Goal: Task Accomplishment & Management: Use online tool/utility

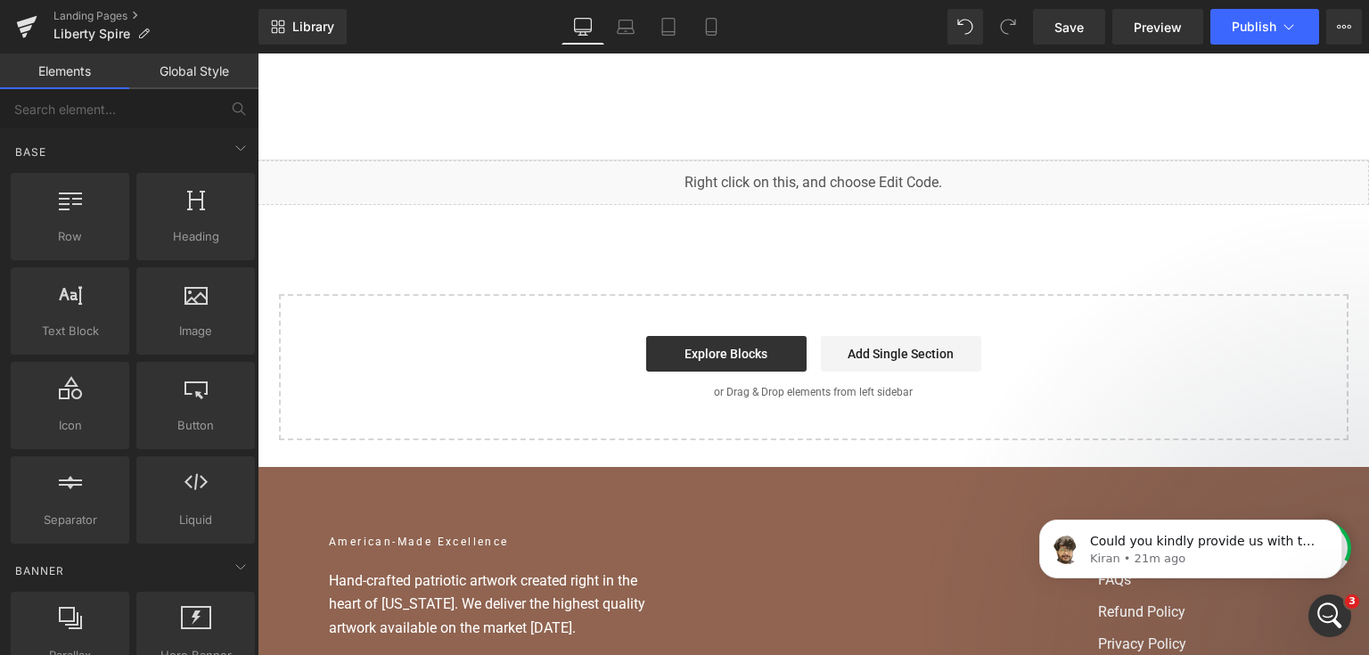
scroll to position [2, 0]
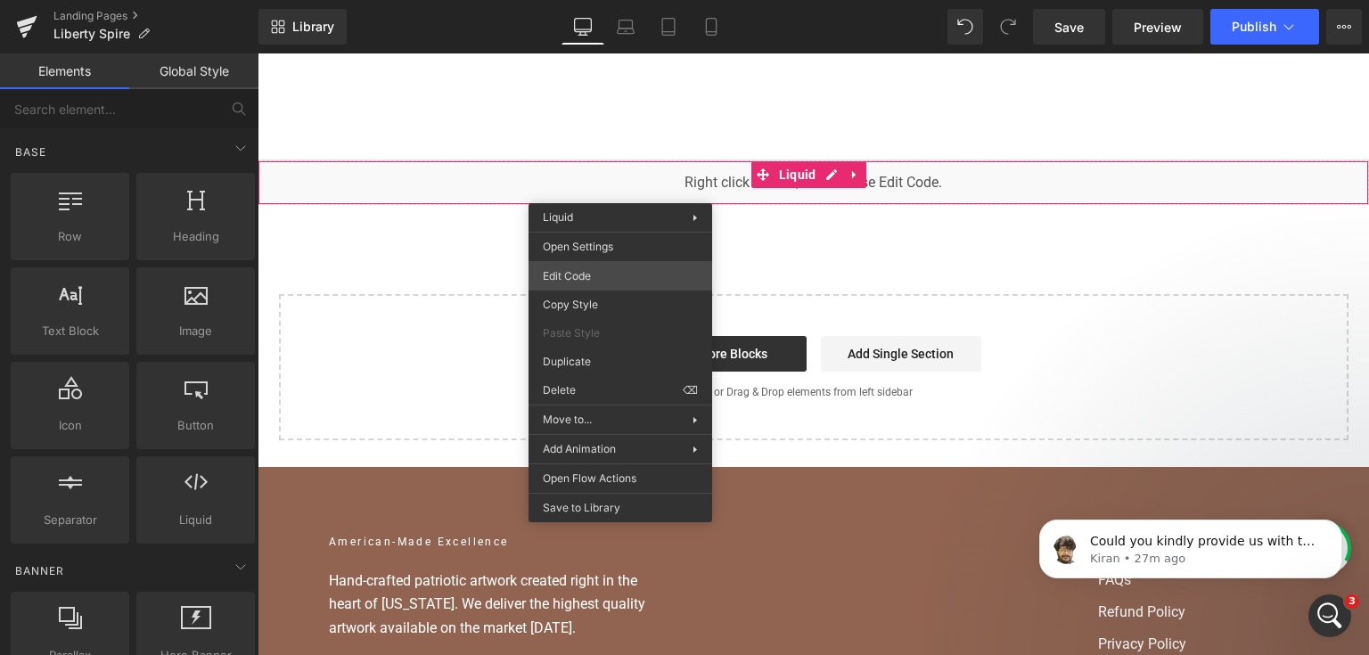
click at [602, 0] on div "You are previewing how the will restyle your page. You can not edit Elements in…" at bounding box center [684, 0] width 1369 height 0
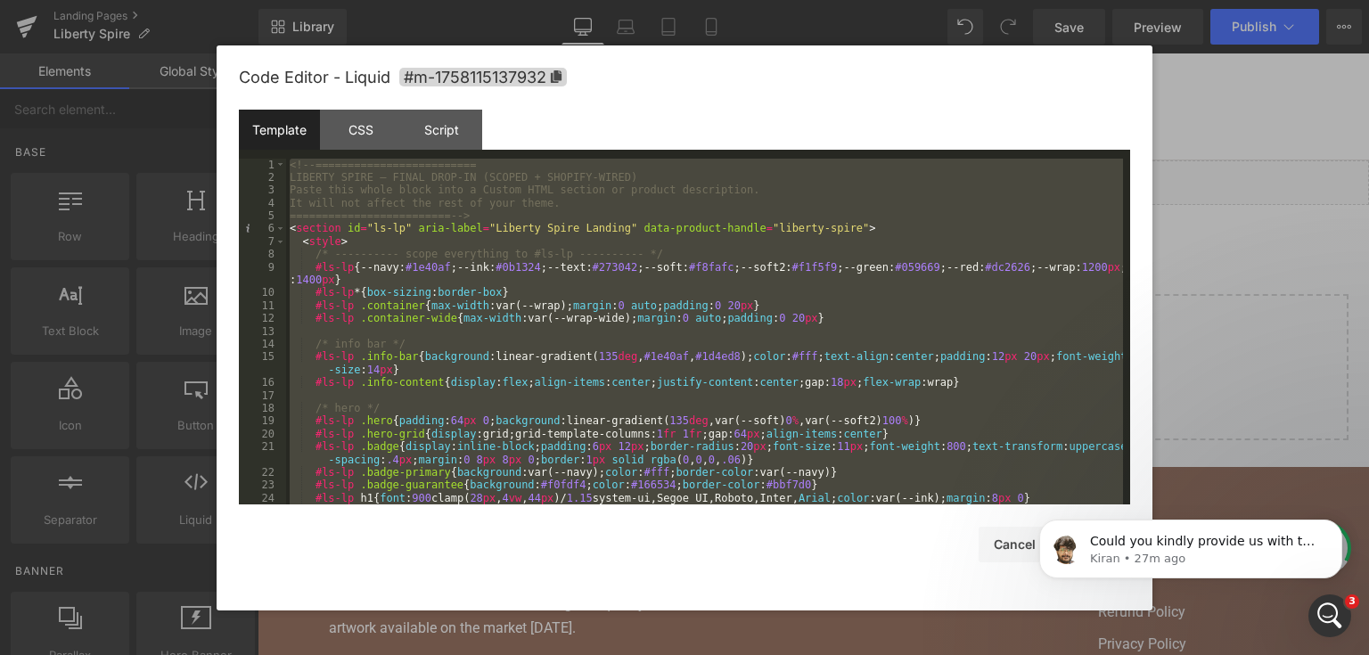
scroll to position [5992, 0]
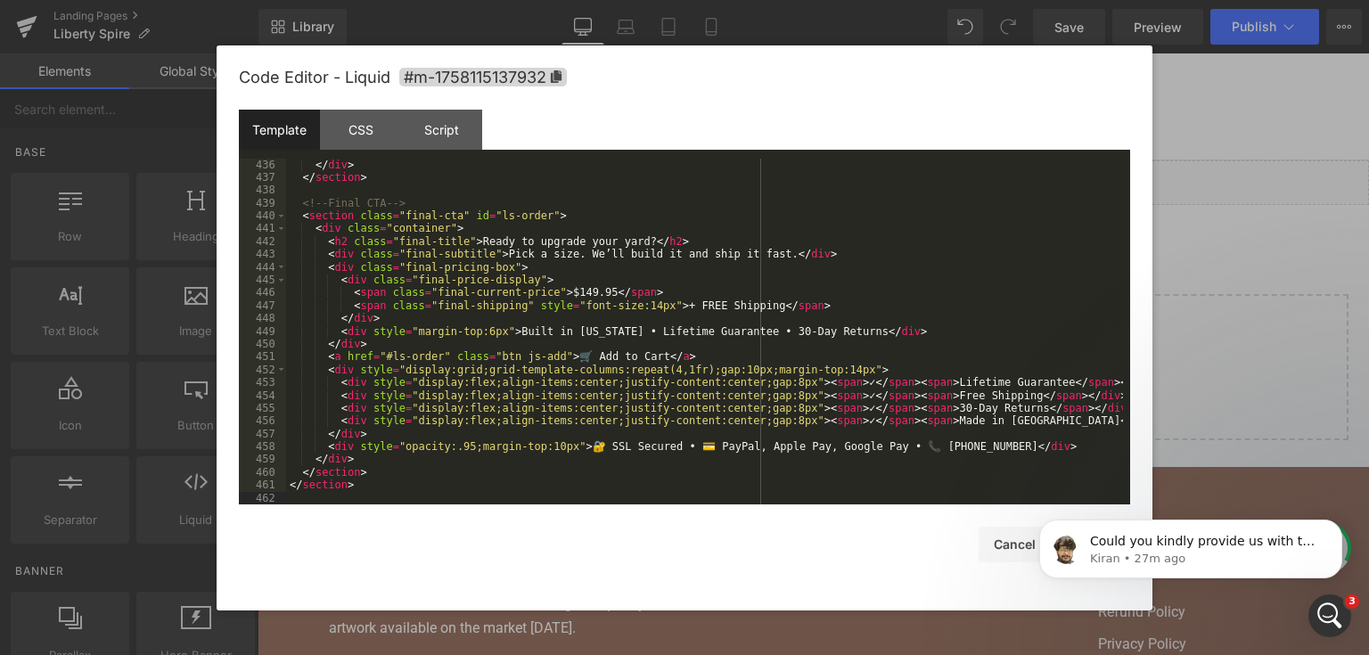
click at [1016, 455] on div "</ div > </ section > <!-- Final CTA --> < section class = "final-cta" id = "ls…" at bounding box center [704, 345] width 837 height 373
click at [1118, 528] on div "Could you kindly provide us with the custom liquid code which you have added to…" at bounding box center [1190, 549] width 303 height 59
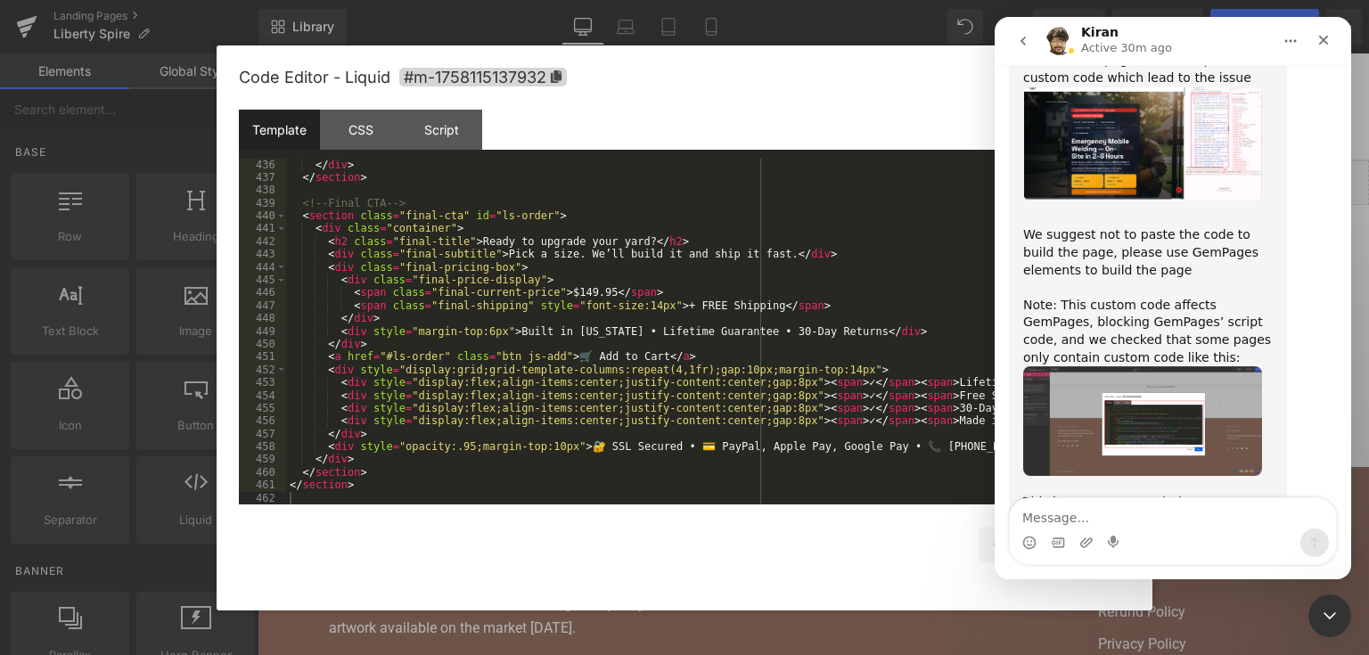
scroll to position [3114, 0]
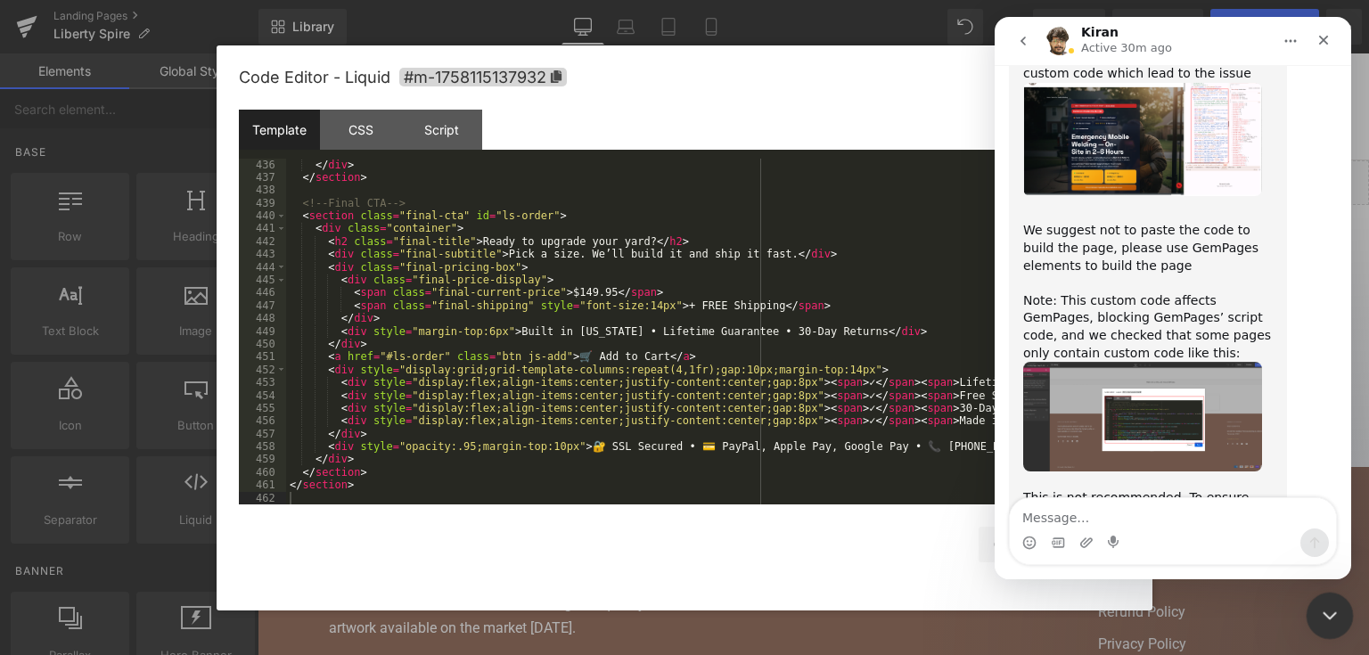
click at [1327, 593] on div "Close Intercom Messenger" at bounding box center [1327, 613] width 43 height 43
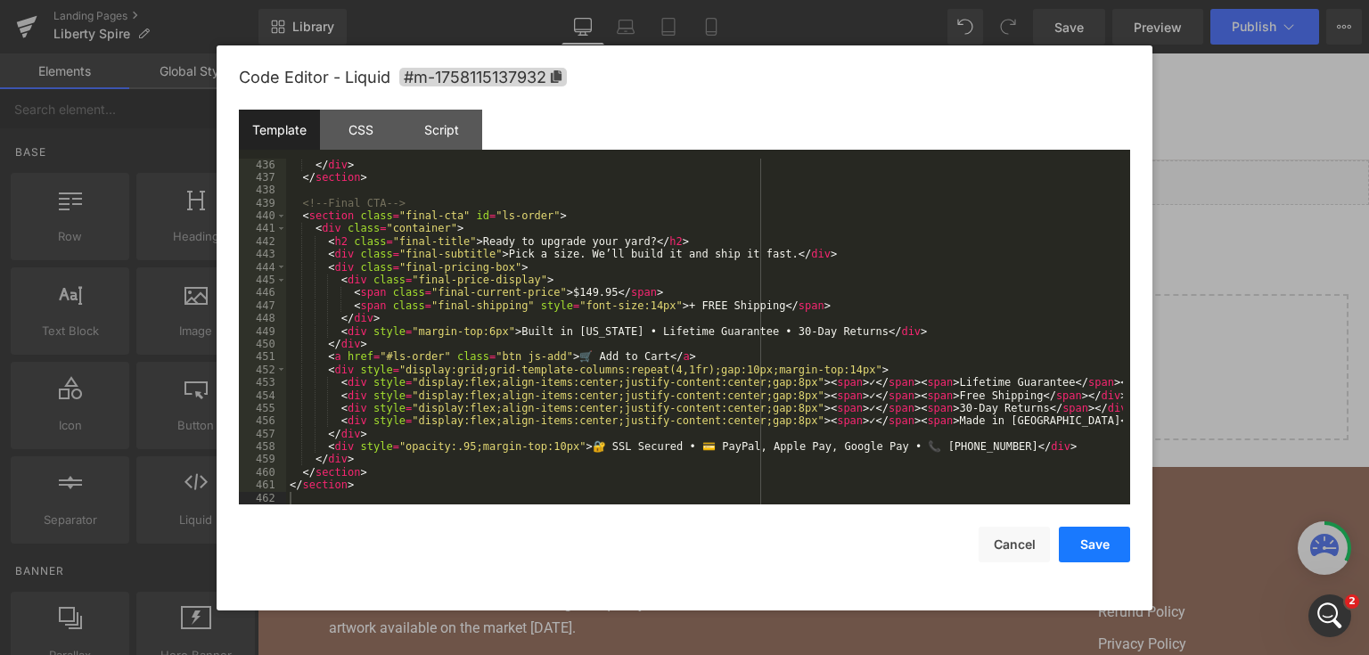
click at [1094, 545] on button "Save" at bounding box center [1094, 545] width 71 height 36
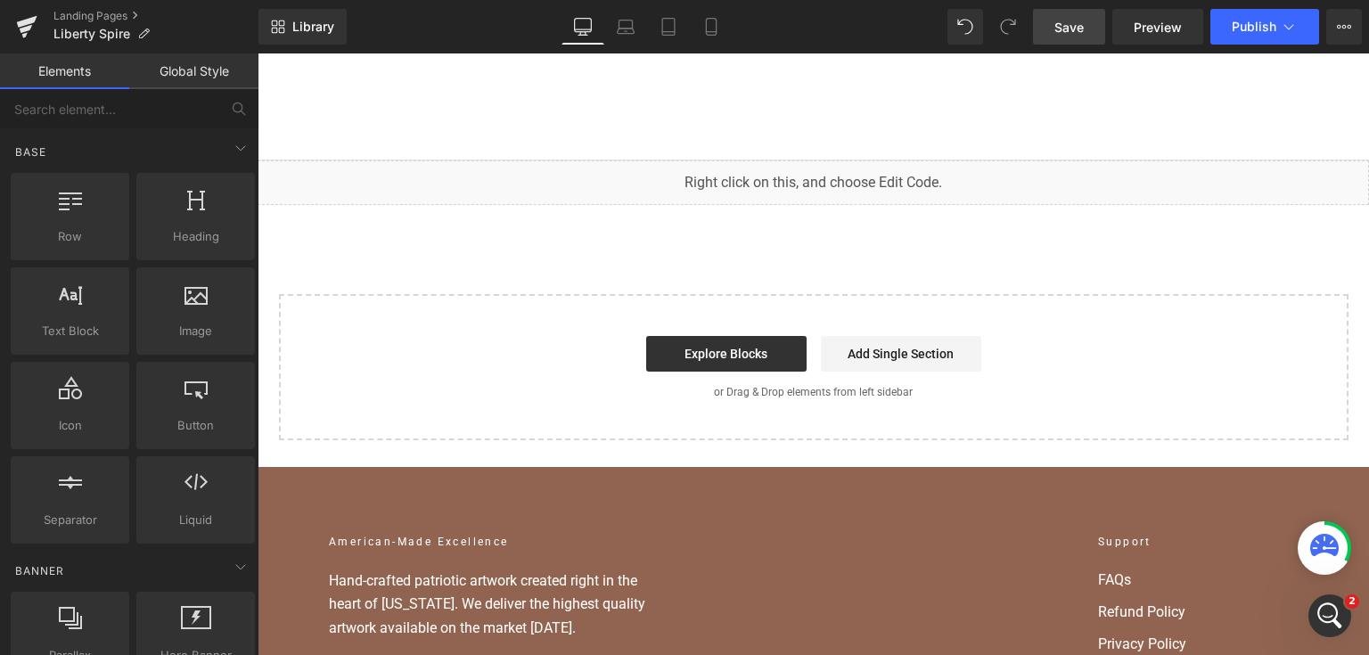
click at [1058, 25] on span "Save" at bounding box center [1068, 27] width 29 height 19
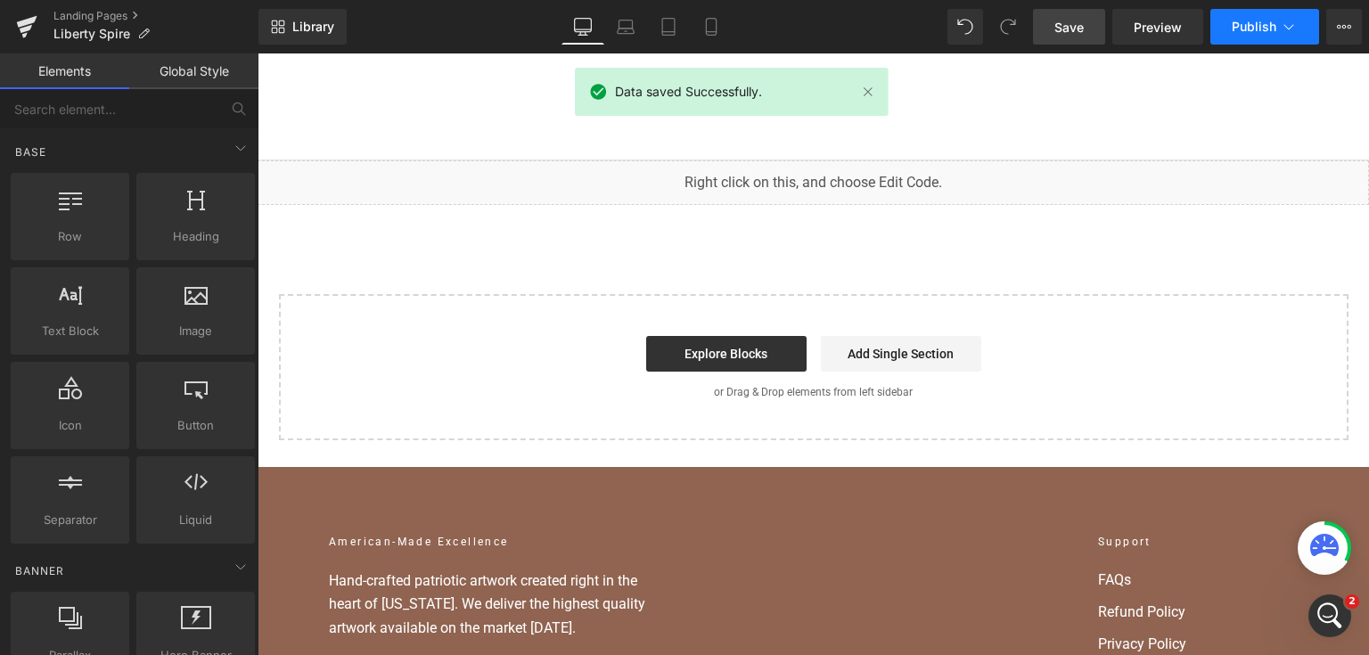
click at [1235, 35] on button "Publish" at bounding box center [1264, 27] width 109 height 36
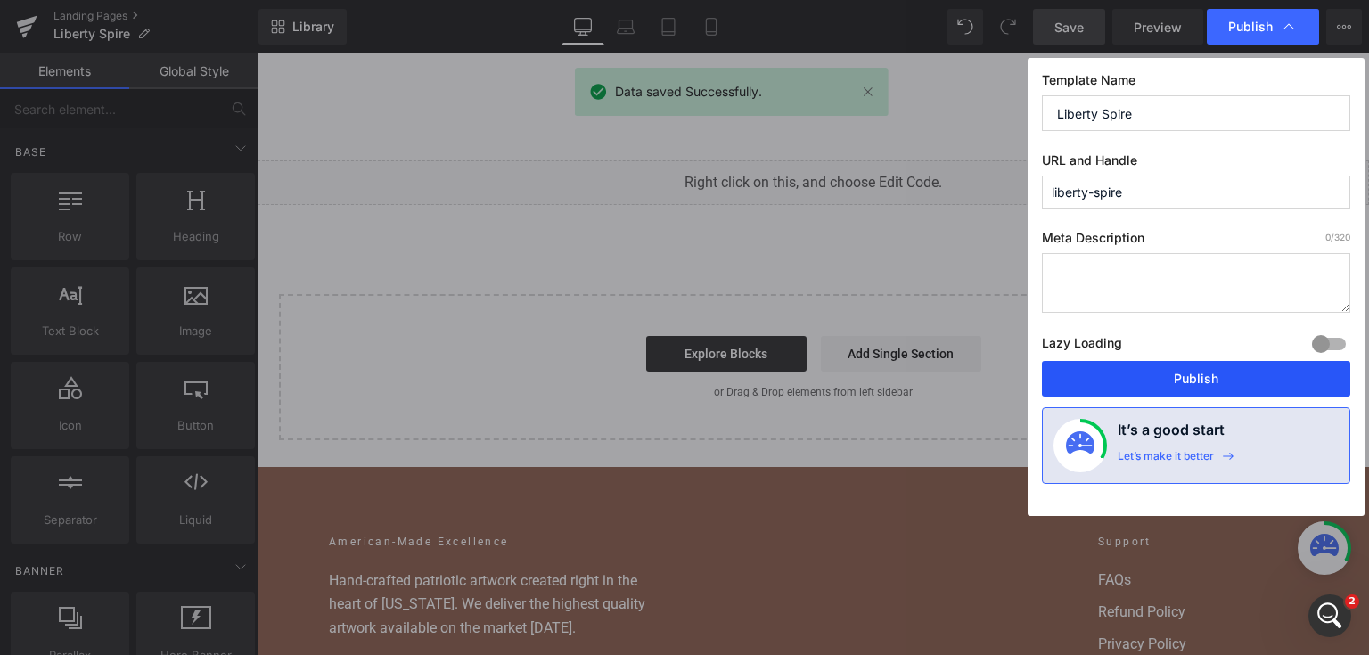
click at [1126, 378] on button "Publish" at bounding box center [1196, 379] width 308 height 36
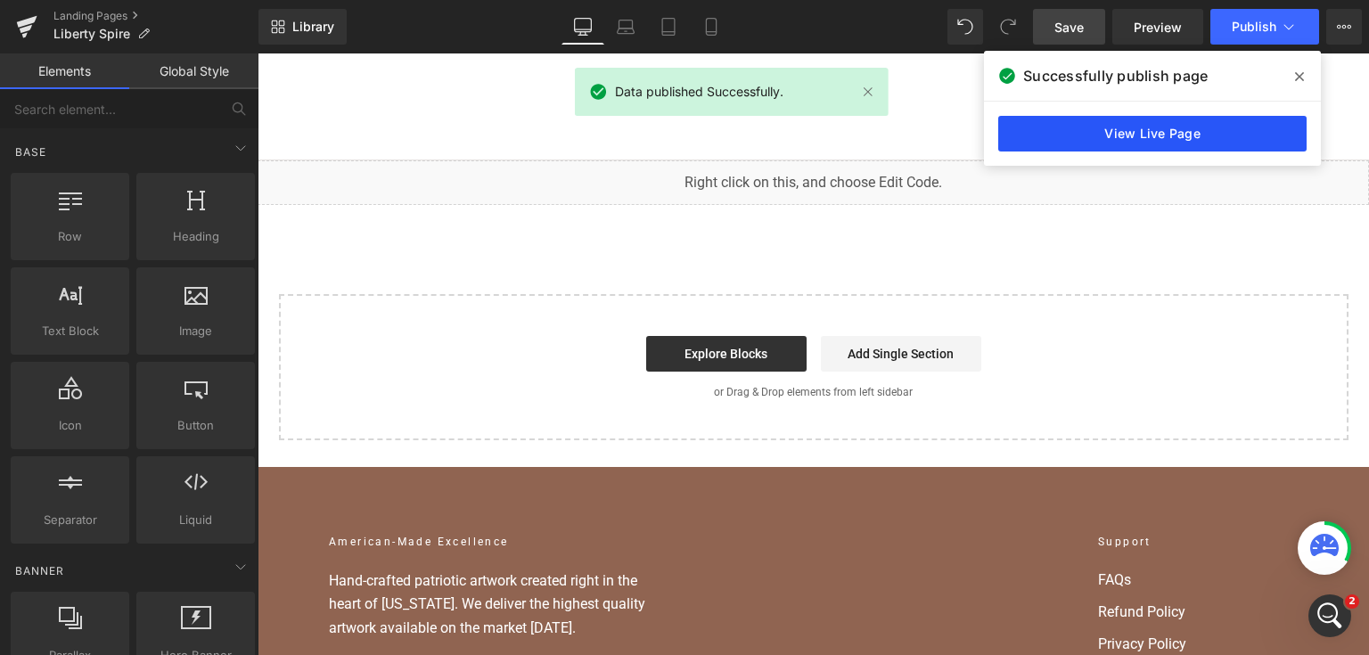
click at [1155, 133] on link "View Live Page" at bounding box center [1152, 134] width 308 height 36
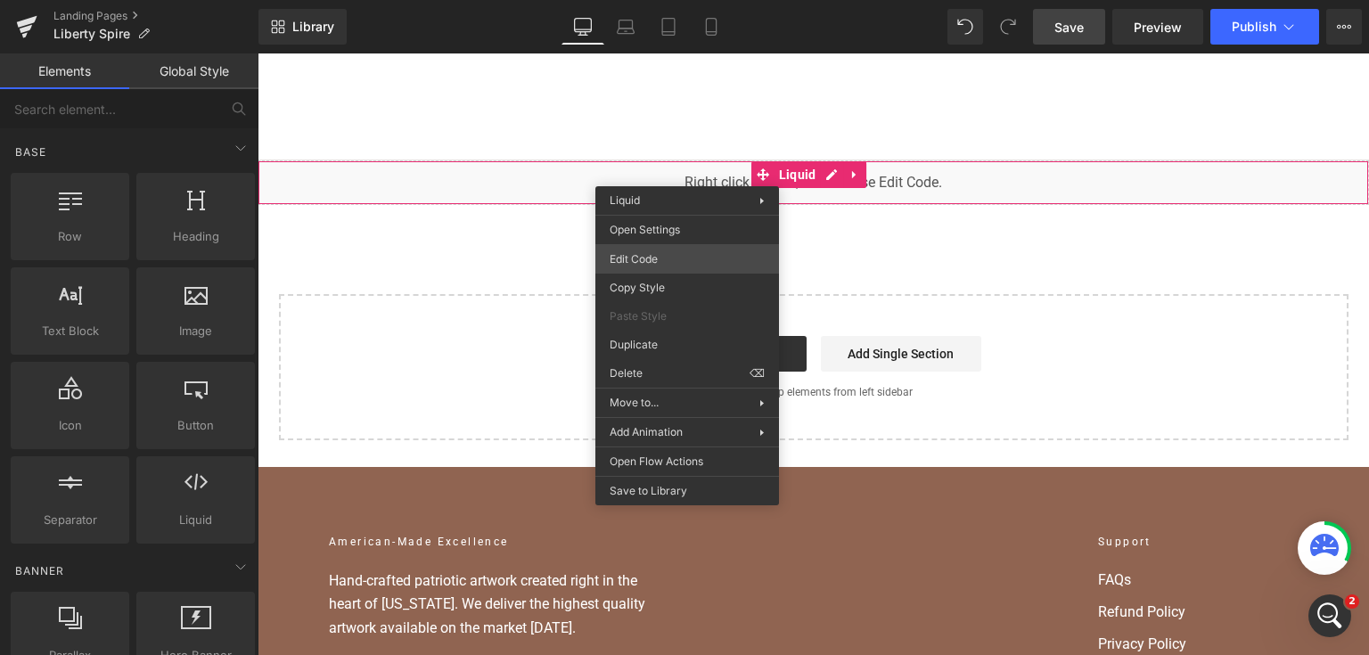
click at [647, 0] on div "You are previewing how the will restyle your page. You can not edit Elements in…" at bounding box center [684, 0] width 1369 height 0
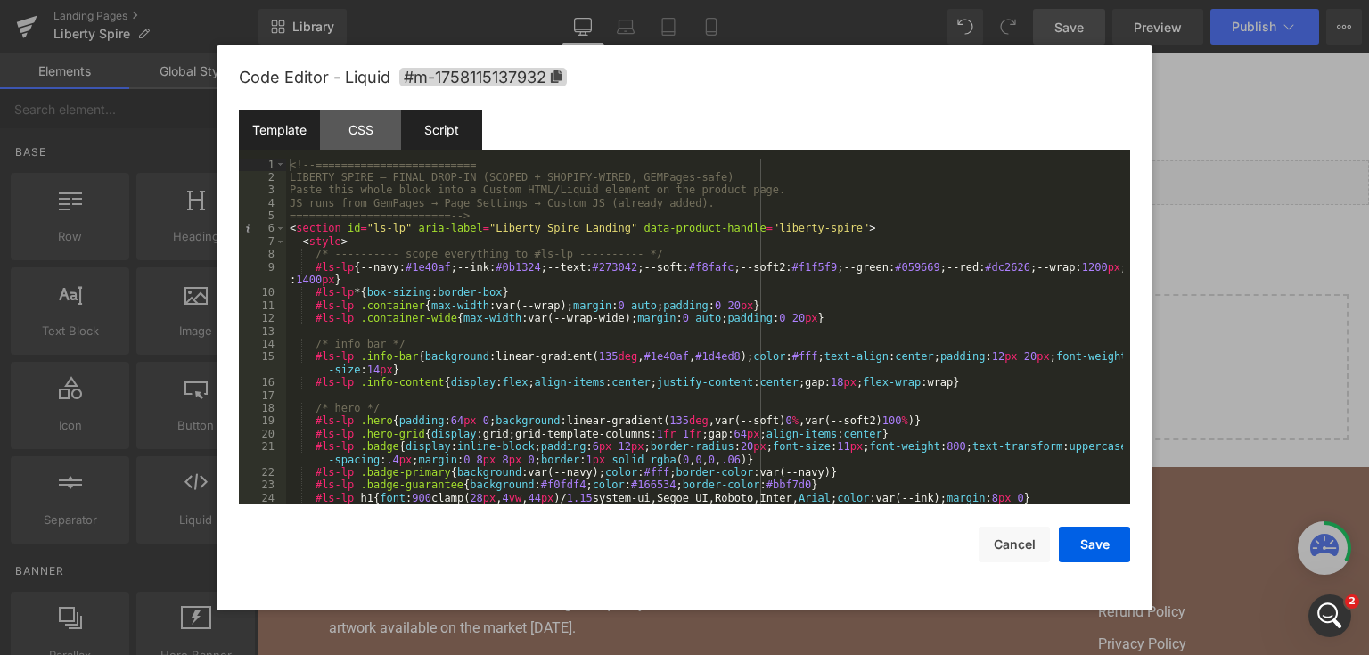
click at [463, 138] on div "Script" at bounding box center [441, 130] width 81 height 40
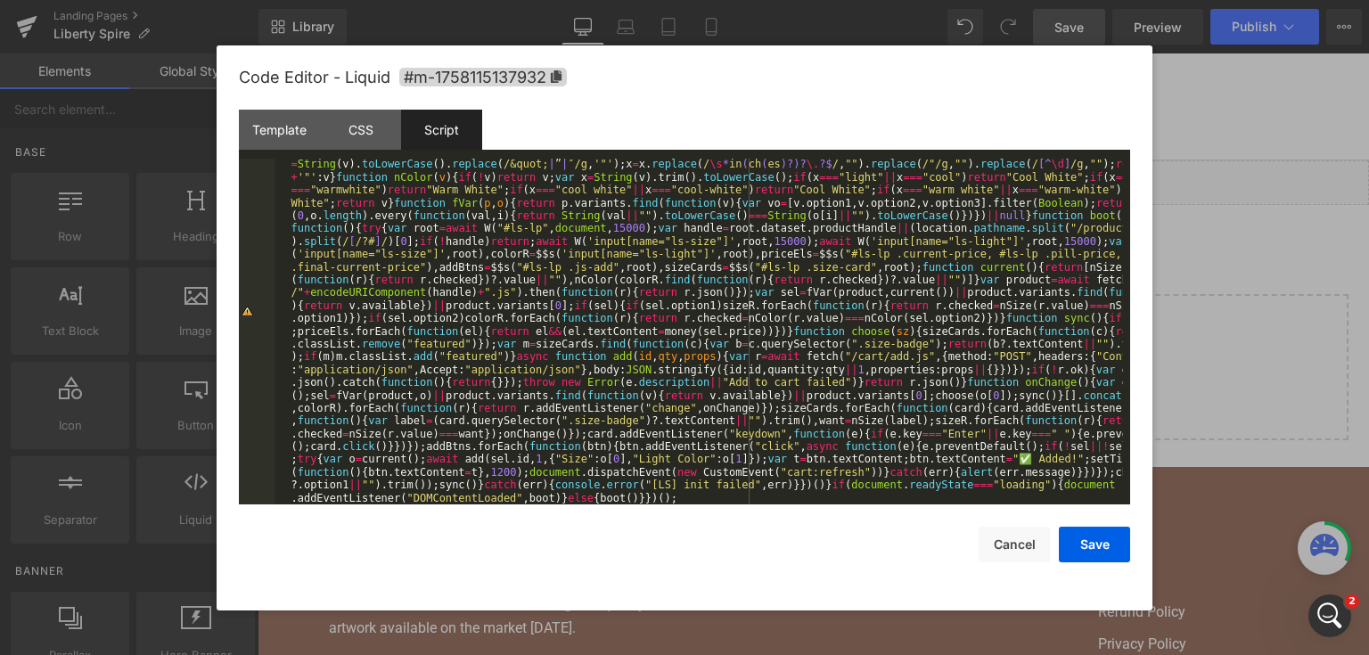
scroll to position [51, 0]
click at [422, 128] on div "Script" at bounding box center [441, 130] width 81 height 40
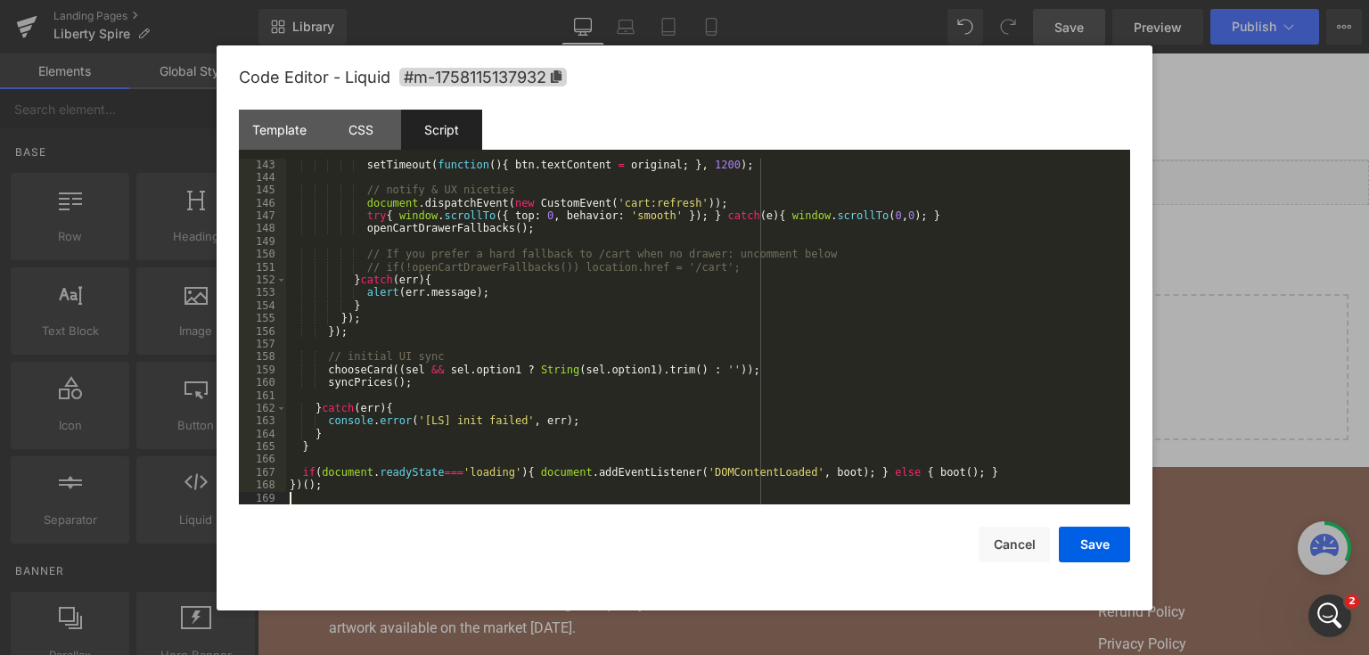
scroll to position [1886, 0]
drag, startPoint x: 1084, startPoint y: 556, endPoint x: 826, endPoint y: 503, distance: 263.1
click at [1084, 556] on button "Save" at bounding box center [1094, 545] width 71 height 36
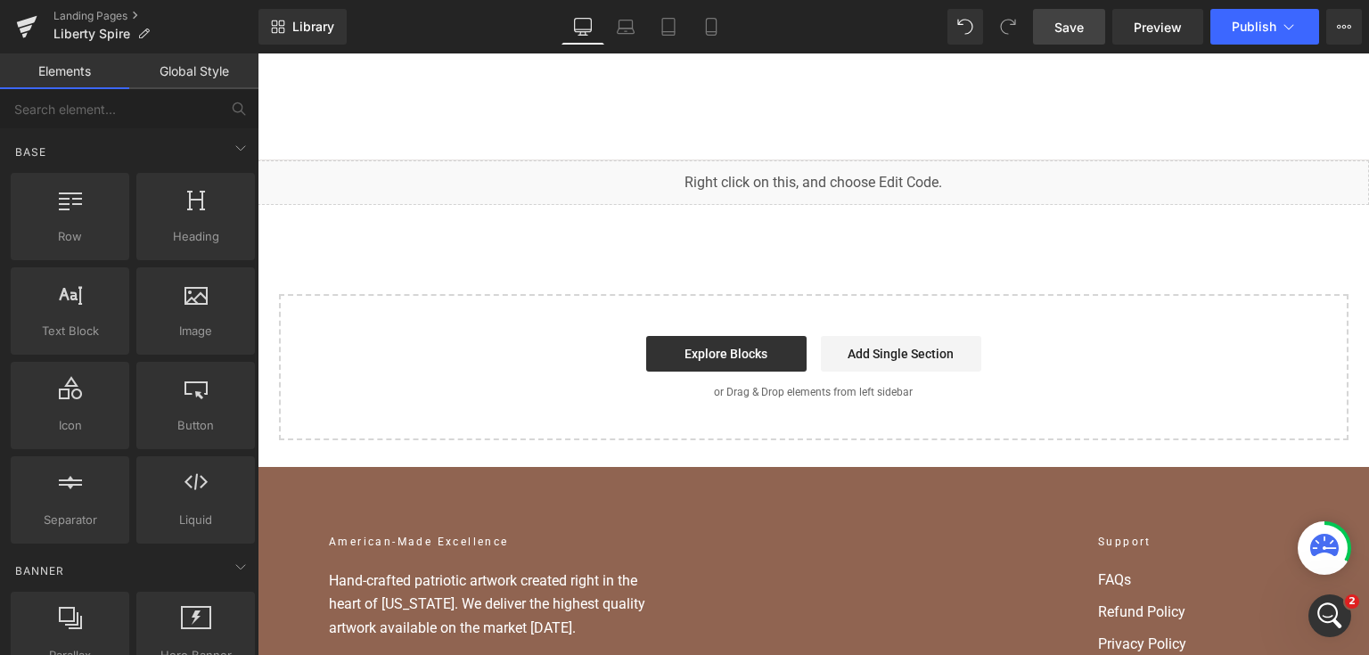
click at [1052, 12] on link "Save" at bounding box center [1069, 27] width 72 height 36
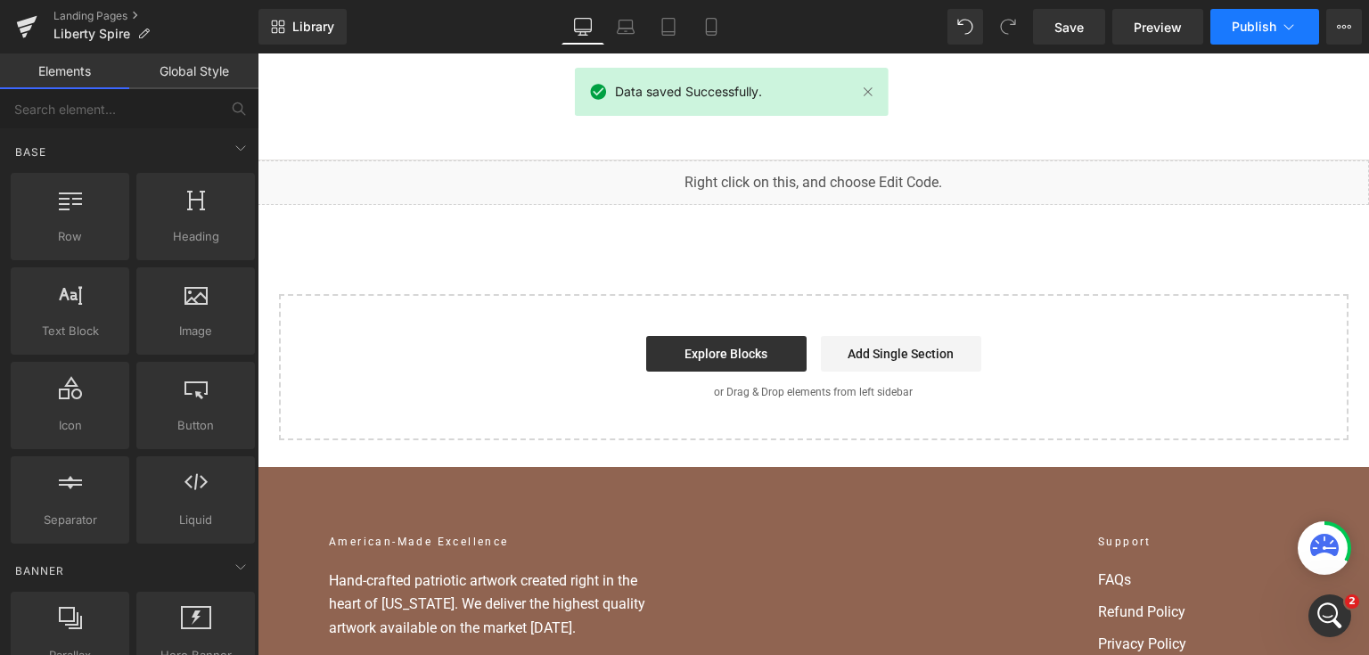
click at [1294, 11] on button "Publish" at bounding box center [1264, 27] width 109 height 36
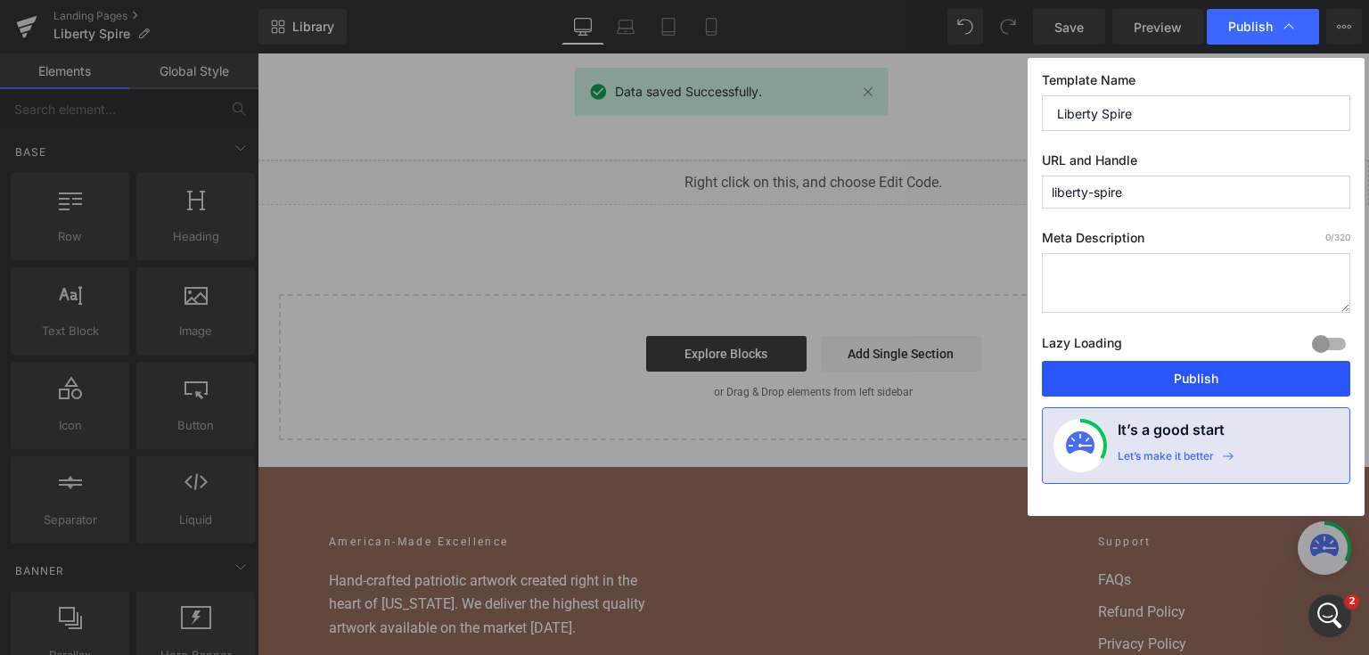
click at [1109, 364] on button "Publish" at bounding box center [1196, 379] width 308 height 36
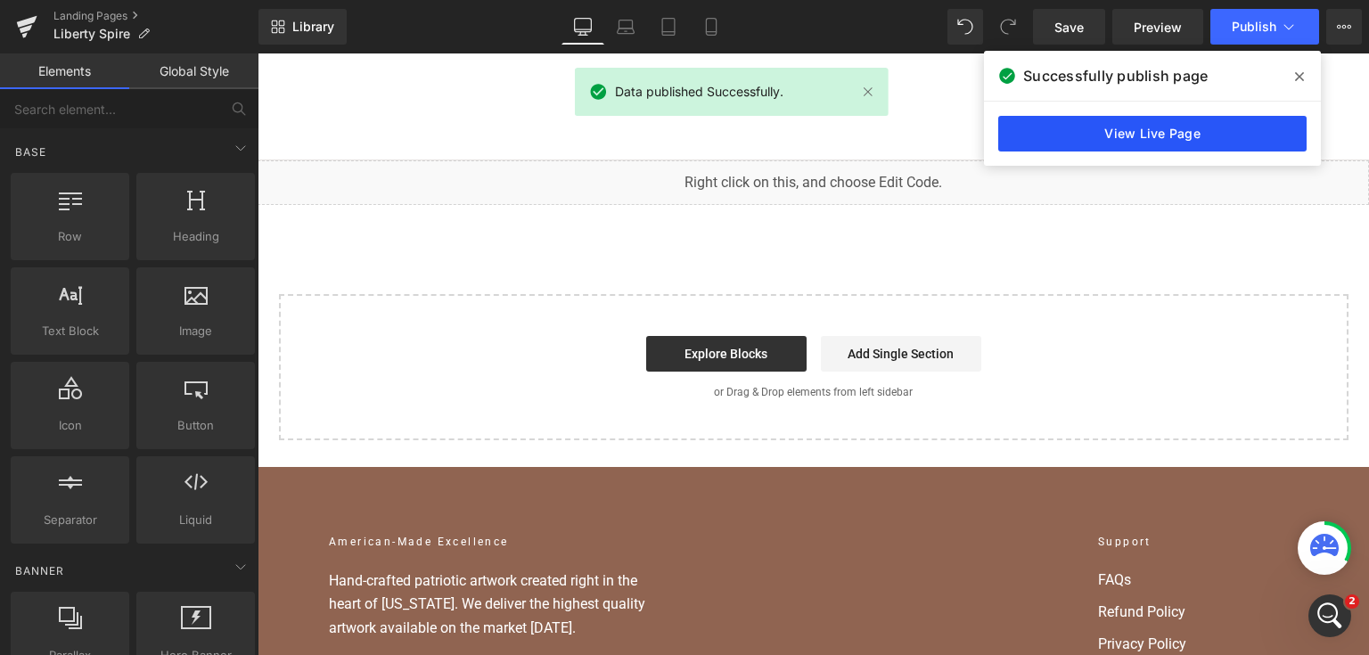
click at [1123, 139] on link "View Live Page" at bounding box center [1152, 134] width 308 height 36
